Goal: Task Accomplishment & Management: Manage account settings

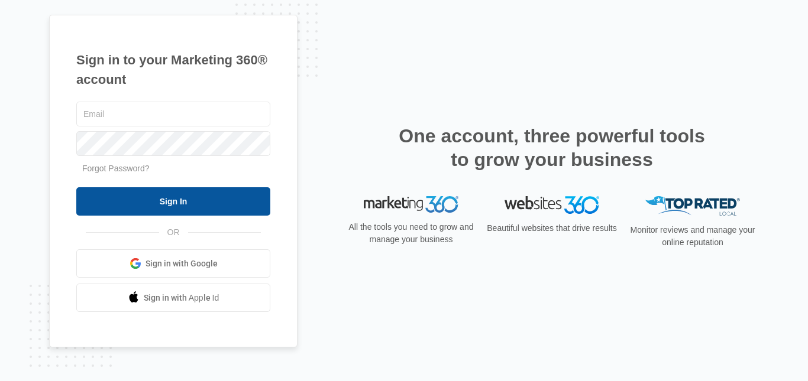
type input "[PERSON_NAME][EMAIL_ADDRESS][DOMAIN_NAME]"
click at [176, 205] on input "Sign In" at bounding box center [173, 201] width 194 height 28
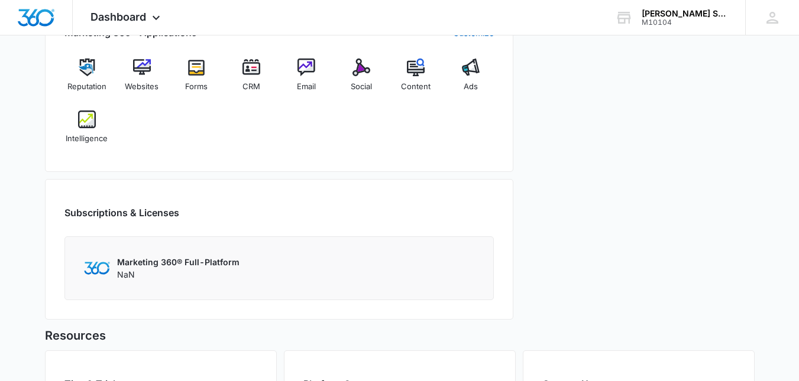
scroll to position [490, 0]
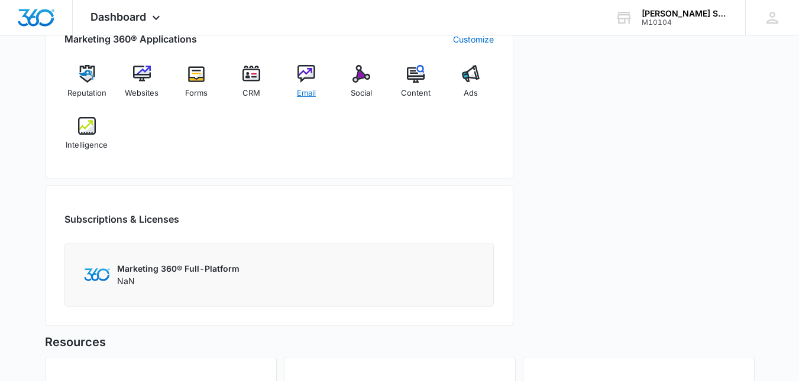
click at [310, 74] on img at bounding box center [306, 74] width 18 height 18
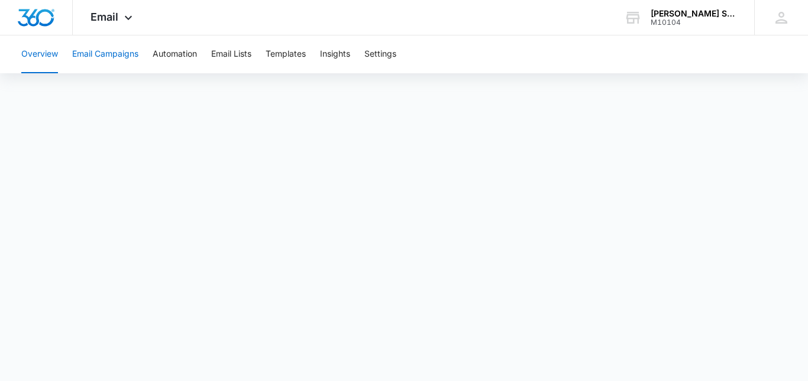
click at [101, 56] on button "Email Campaigns" at bounding box center [105, 54] width 66 height 38
click at [122, 20] on icon at bounding box center [128, 21] width 14 height 14
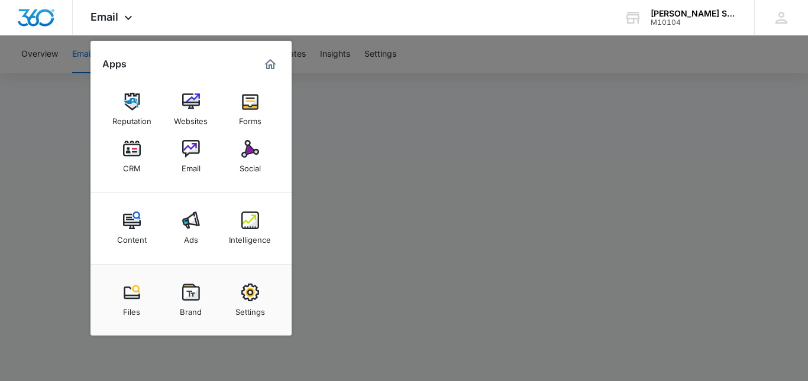
click at [64, 61] on div at bounding box center [404, 190] width 808 height 381
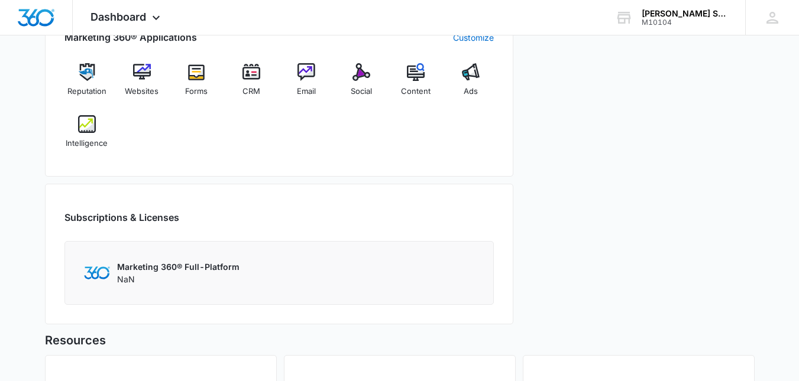
scroll to position [481, 0]
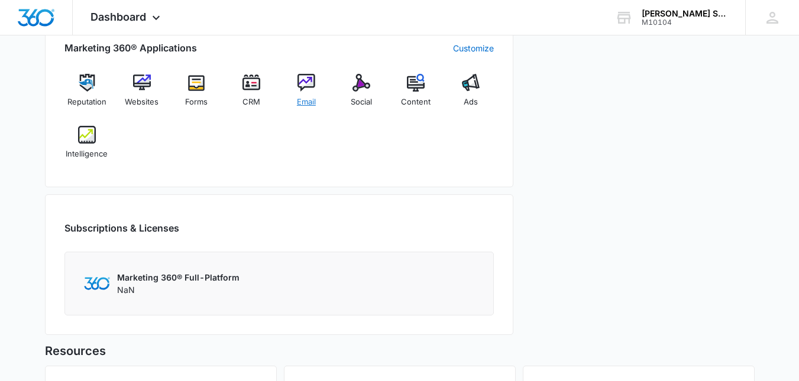
click at [305, 83] on img at bounding box center [306, 83] width 18 height 18
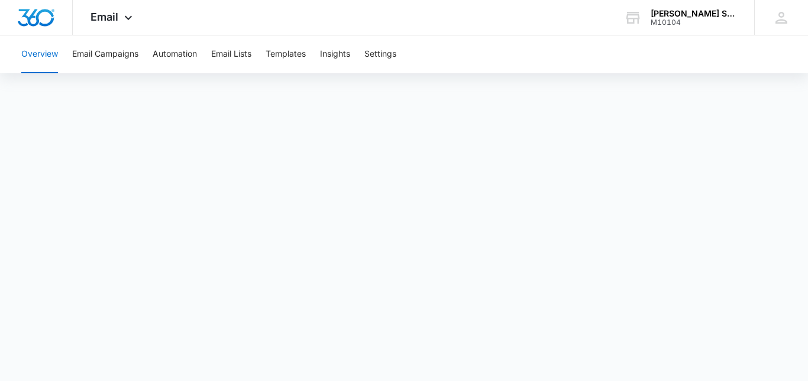
click at [600, 40] on div "Overview Email Campaigns Automation Email Lists Templates Insights Settings" at bounding box center [403, 54] width 779 height 38
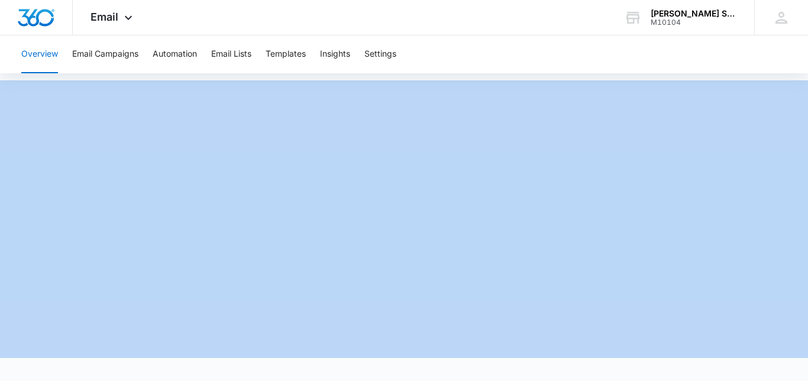
click at [49, 56] on button "Overview" at bounding box center [39, 54] width 37 height 38
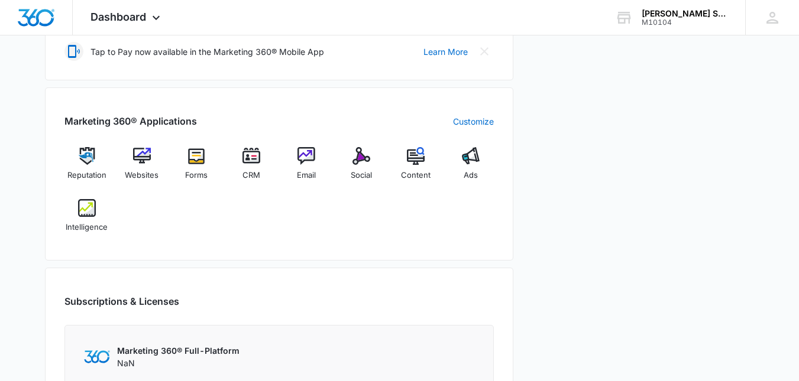
scroll to position [404, 0]
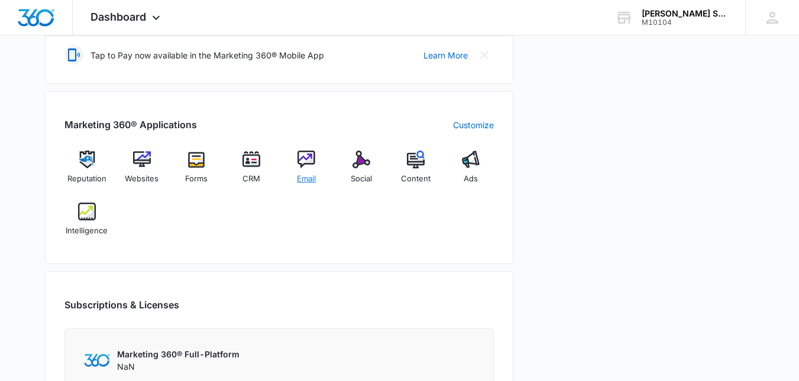
click at [305, 158] on img at bounding box center [306, 160] width 18 height 18
